Goal: Task Accomplishment & Management: Manage account settings

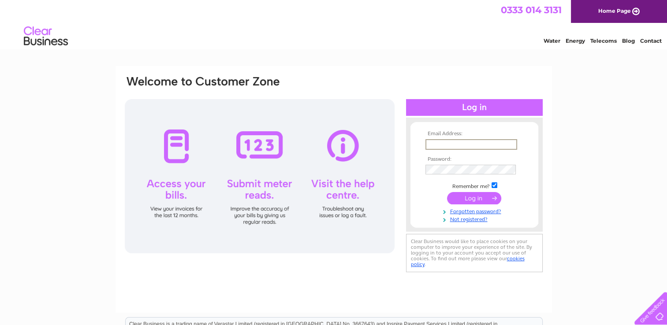
click at [457, 141] on input "text" at bounding box center [471, 144] width 92 height 11
type input "[EMAIL_ADDRESS][DOMAIN_NAME]"
click at [465, 193] on input "submit" at bounding box center [474, 198] width 54 height 12
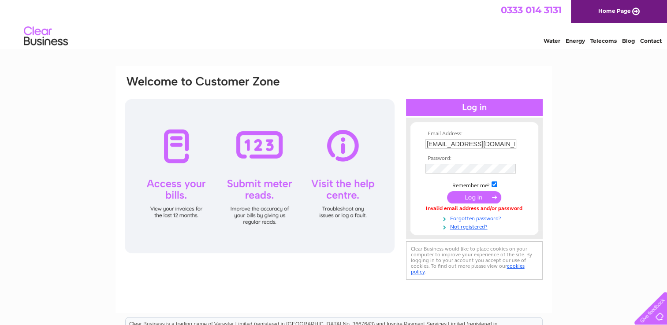
click at [464, 219] on link "Forgotten password?" at bounding box center [475, 218] width 100 height 8
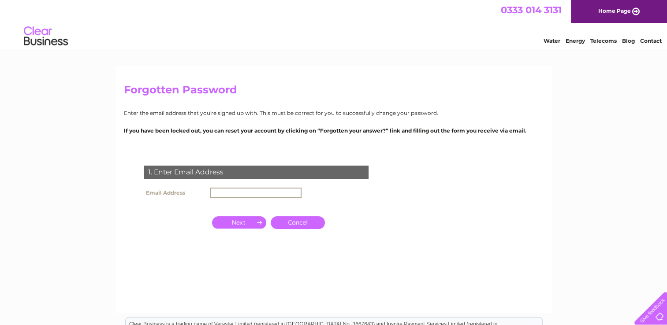
click at [217, 193] on input "text" at bounding box center [256, 193] width 92 height 11
type input "[EMAIL_ADDRESS][DOMAIN_NAME]"
click at [252, 221] on input "button" at bounding box center [239, 222] width 54 height 12
